Goal: Transaction & Acquisition: Purchase product/service

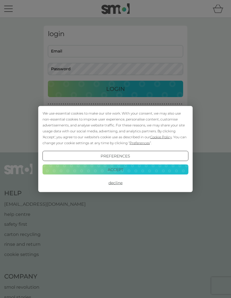
click at [132, 170] on button "Accept" at bounding box center [116, 169] width 146 height 10
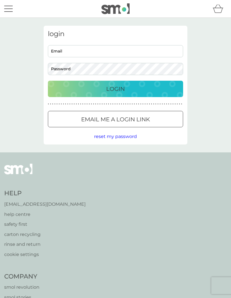
click at [92, 52] on input "Email" at bounding box center [115, 51] width 135 height 12
type input "jamdec71@gmail.com"
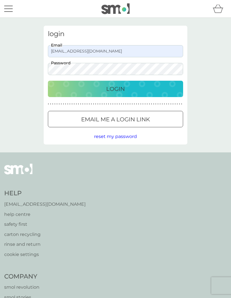
click at [141, 96] on button "Login" at bounding box center [115, 89] width 135 height 16
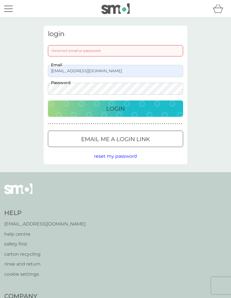
click at [116, 108] on button "Login" at bounding box center [115, 108] width 135 height 16
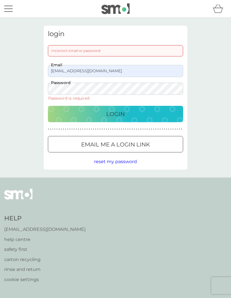
click at [89, 74] on input "jamdec71@gmail.com" at bounding box center [115, 71] width 135 height 12
click at [128, 159] on span "reset my password" at bounding box center [115, 161] width 43 height 5
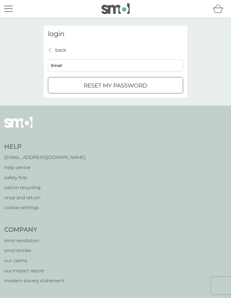
click at [101, 62] on input "Email" at bounding box center [115, 65] width 135 height 12
type input "[EMAIL_ADDRESS][DOMAIN_NAME]"
click at [154, 88] on div "reset my password" at bounding box center [115, 85] width 135 height 9
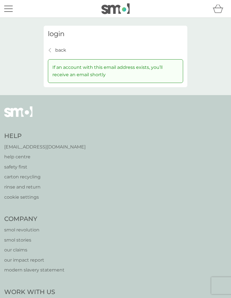
click at [223, 99] on div "Help help@smolproducts.com help centre safety first carton recycling rinse and …" at bounding box center [115, 278] width 231 height 366
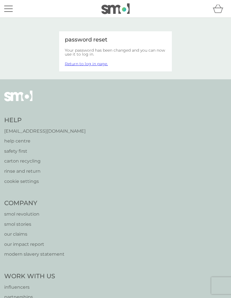
click at [98, 63] on link "Return to log in page." at bounding box center [86, 63] width 43 height 5
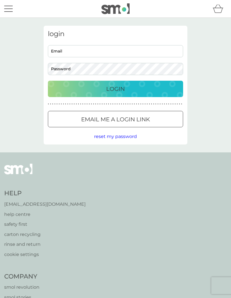
click at [103, 46] on input "Email" at bounding box center [115, 51] width 135 height 12
type input "[EMAIL_ADDRESS][DOMAIN_NAME]"
click at [146, 88] on div "Login" at bounding box center [116, 88] width 124 height 9
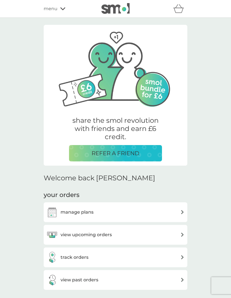
click at [182, 234] on img at bounding box center [182, 234] width 4 height 4
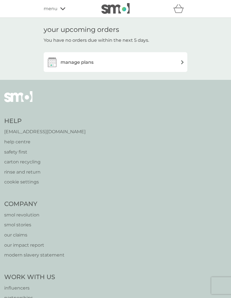
click at [179, 60] on div "manage plans" at bounding box center [116, 61] width 138 height 11
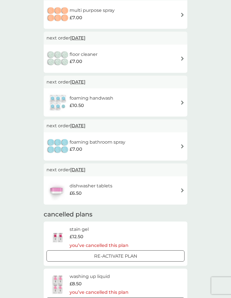
scroll to position [66, 0]
click at [179, 99] on div "foaming handwash £10.50" at bounding box center [116, 102] width 138 height 20
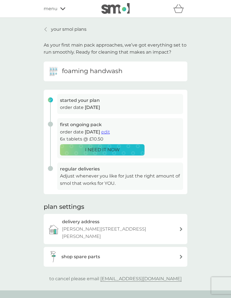
click at [67, 27] on p "your smol plans" at bounding box center [69, 29] width 36 height 7
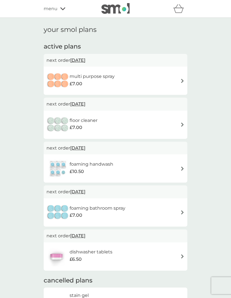
click at [182, 256] on img at bounding box center [182, 256] width 4 height 4
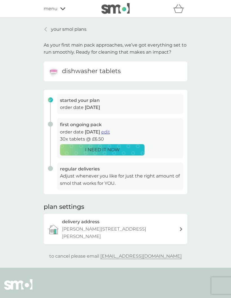
click at [155, 257] on div "your smol plans As your first main pack approaches, we’ve got everything set to…" at bounding box center [115, 143] width 231 height 250
click at [151, 253] on p "to cancel please email help@smolproducts.com" at bounding box center [115, 255] width 132 height 7
click at [207, 205] on div "your smol plans As your first main pack approaches, we’ve got everything set to…" at bounding box center [115, 143] width 231 height 250
click at [110, 130] on span "edit" at bounding box center [105, 131] width 9 height 5
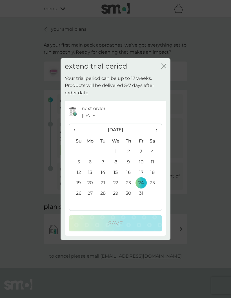
click at [163, 67] on icon "close" at bounding box center [162, 66] width 2 height 5
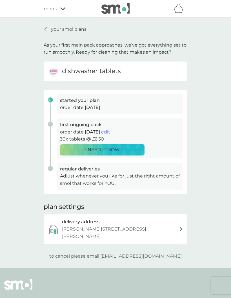
click at [71, 30] on p "your smol plans" at bounding box center [69, 29] width 36 height 7
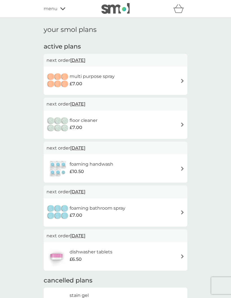
click at [62, 12] on div "menu" at bounding box center [68, 8] width 48 height 7
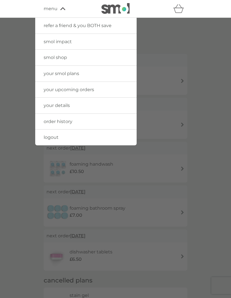
click at [114, 59] on link "smol shop" at bounding box center [85, 58] width 101 height 16
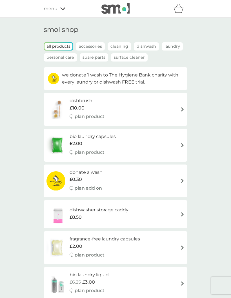
click at [183, 145] on img at bounding box center [182, 145] width 4 height 4
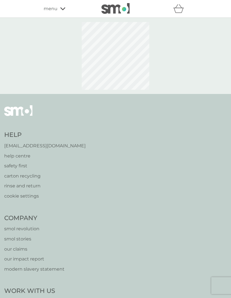
select select "42"
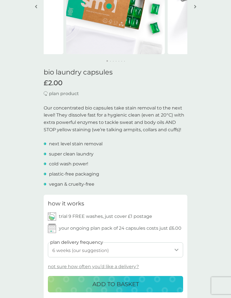
scroll to position [83, 0]
click at [134, 283] on p "ADD TO BASKET" at bounding box center [115, 283] width 47 height 9
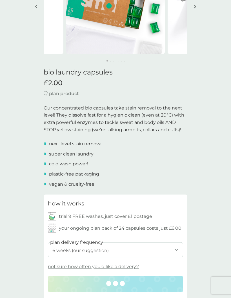
scroll to position [83, 0]
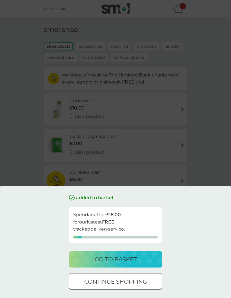
click at [139, 261] on div "go to basket" at bounding box center [116, 259] width 82 height 9
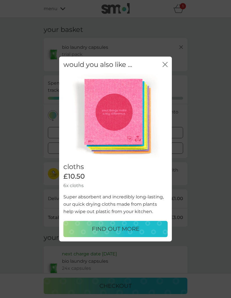
click at [165, 66] on icon "close" at bounding box center [166, 64] width 2 height 5
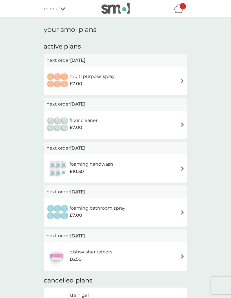
click at [180, 6] on div "1" at bounding box center [183, 6] width 6 height 6
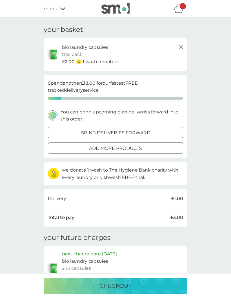
click at [181, 47] on icon at bounding box center [181, 47] width 7 height 7
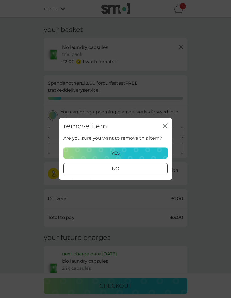
click at [147, 149] on button "yes" at bounding box center [115, 152] width 104 height 11
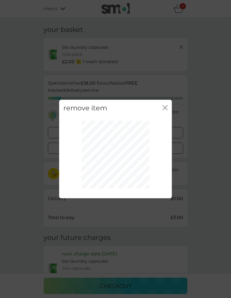
click at [167, 105] on icon "close" at bounding box center [165, 107] width 5 height 5
